Goal: Task Accomplishment & Management: Manage account settings

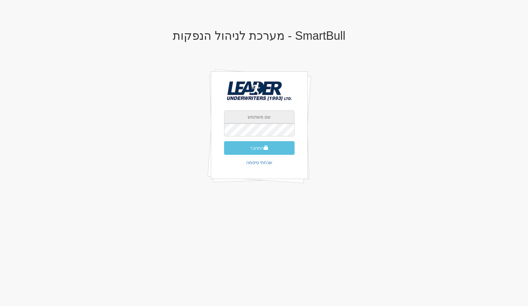
click at [257, 116] on input "text" at bounding box center [259, 116] width 70 height 13
type input "gal@smartbull.co.il"
click at [224, 141] on button "התחבר" at bounding box center [259, 148] width 70 height 14
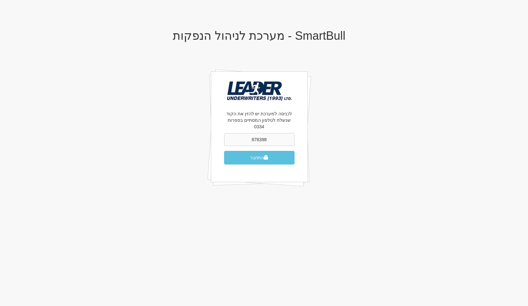
type input "878398"
click at [224, 151] on button "התחבר" at bounding box center [259, 158] width 70 height 14
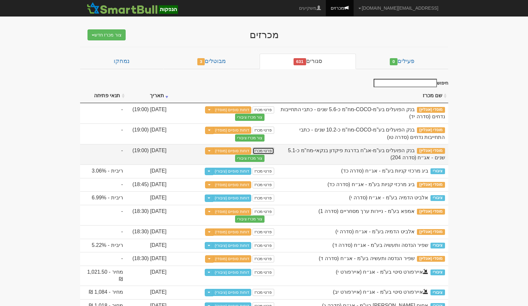
click at [264, 150] on link "פרטי מכרז" at bounding box center [262, 150] width 21 height 7
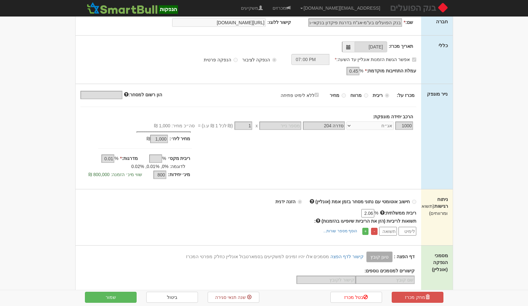
scroll to position [114, 0]
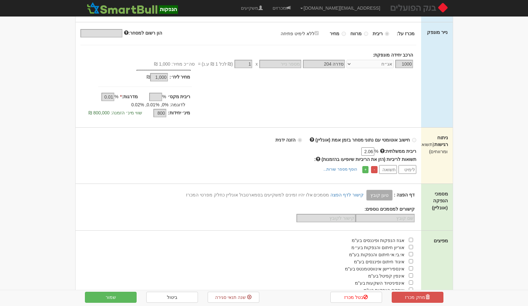
click at [353, 190] on div "דף הפצה : טען קובץ קישור לדף הפצה מסמכים אלו יהיו זמינים למשקיעים בסמארטבול אונ…" at bounding box center [245, 194] width 339 height 11
click at [352, 193] on link "קישור לדף הפצה" at bounding box center [346, 194] width 33 height 5
